Goal: Task Accomplishment & Management: Manage account settings

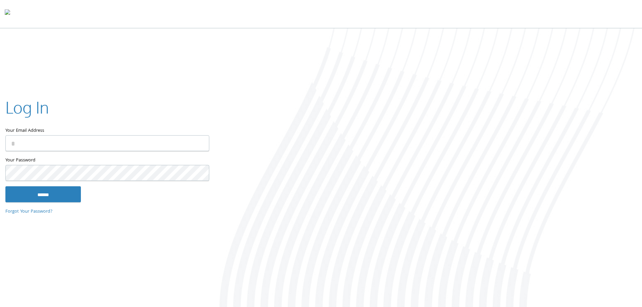
drag, startPoint x: 461, startPoint y: 124, endPoint x: 448, endPoint y: 121, distance: 14.0
click at [456, 123] on div at bounding box center [428, 168] width 428 height 280
drag, startPoint x: 454, startPoint y: 119, endPoint x: 435, endPoint y: 122, distance: 19.1
click at [453, 119] on div at bounding box center [428, 168] width 428 height 280
click at [325, 116] on div at bounding box center [428, 168] width 428 height 280
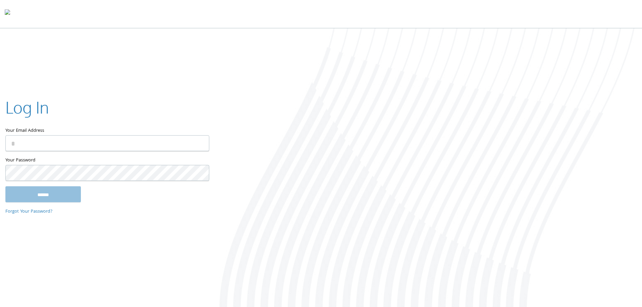
drag, startPoint x: 321, startPoint y: 123, endPoint x: 312, endPoint y: 121, distance: 8.9
click at [321, 123] on div at bounding box center [428, 168] width 428 height 280
